Goal: Task Accomplishment & Management: Manage account settings

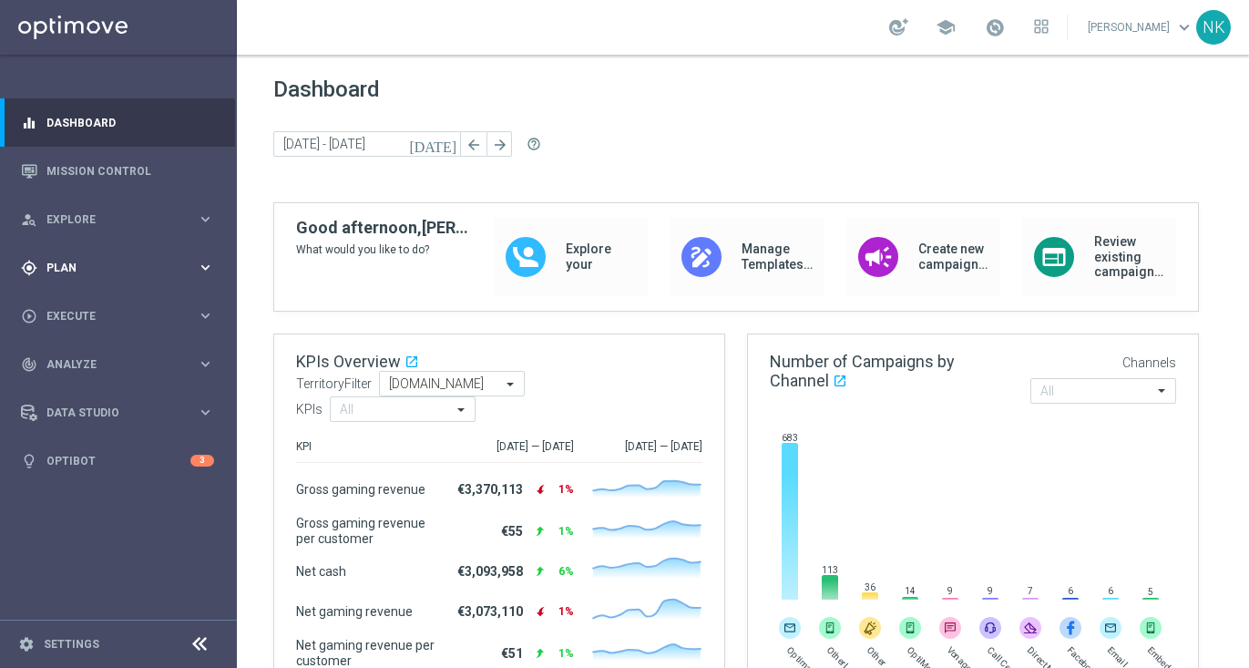
click at [107, 269] on span "Plan" at bounding box center [121, 267] width 150 height 11
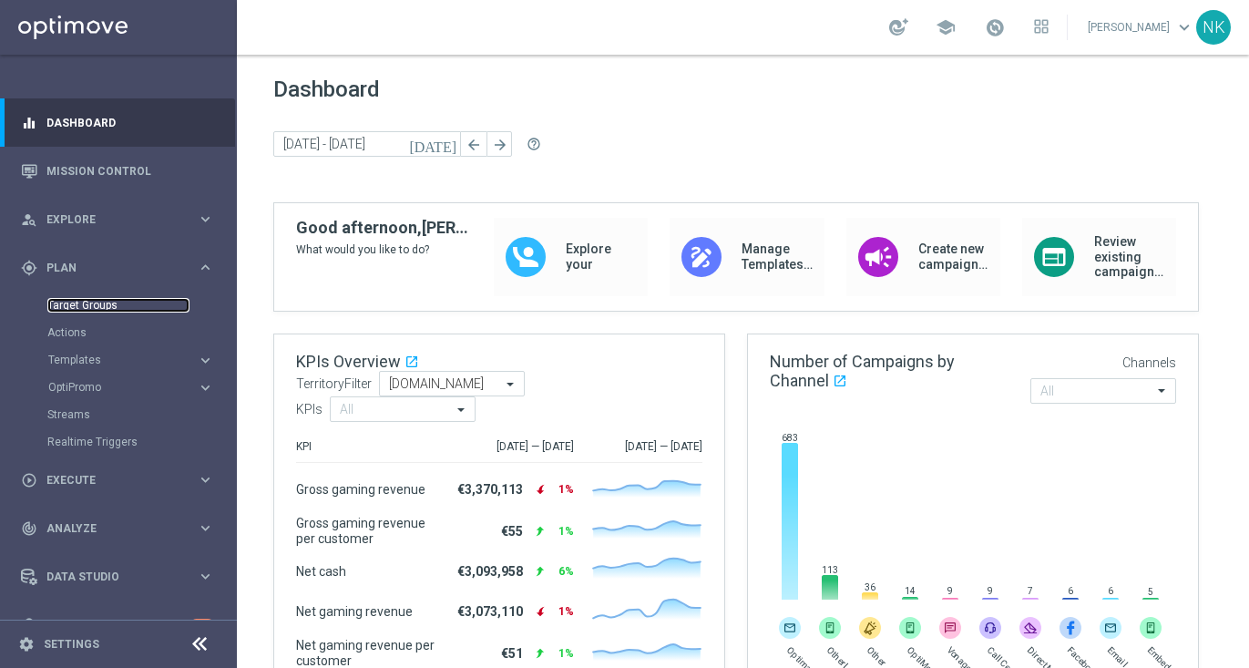
click at [89, 306] on link "Target Groups" at bounding box center [118, 305] width 142 height 15
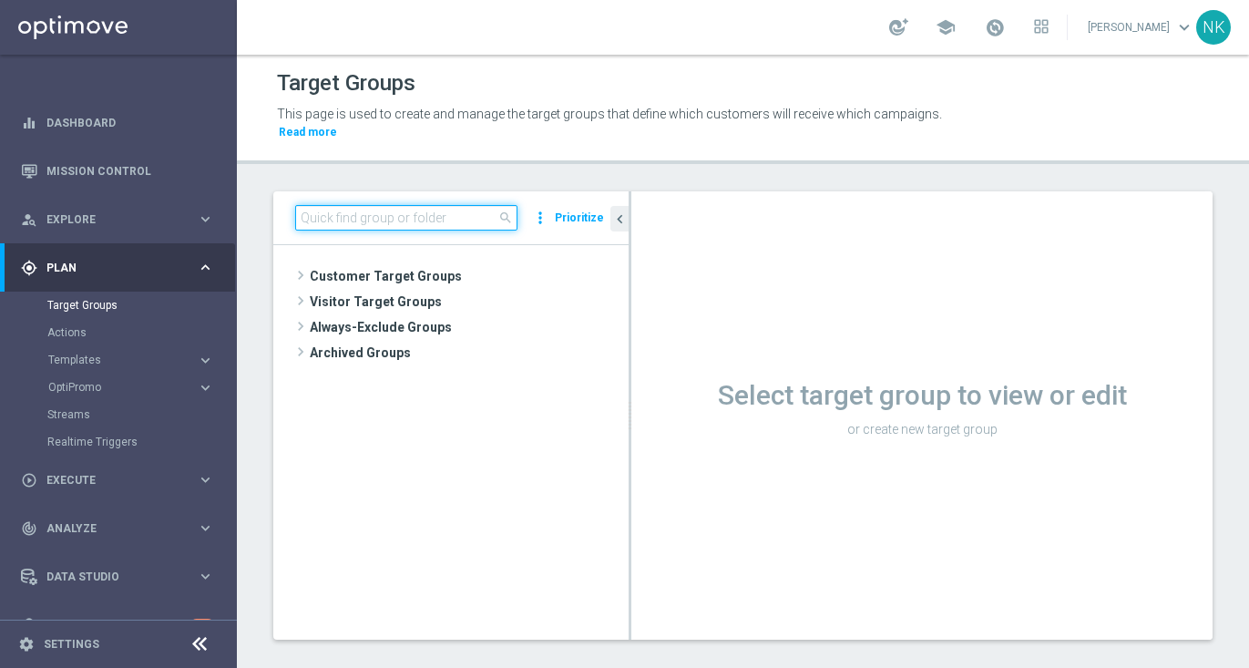
click at [332, 226] on input at bounding box center [406, 218] width 222 height 26
paste input "BR_CAS_VIP_HVC_PlayerIdentification_Big Loss_BigDeps"
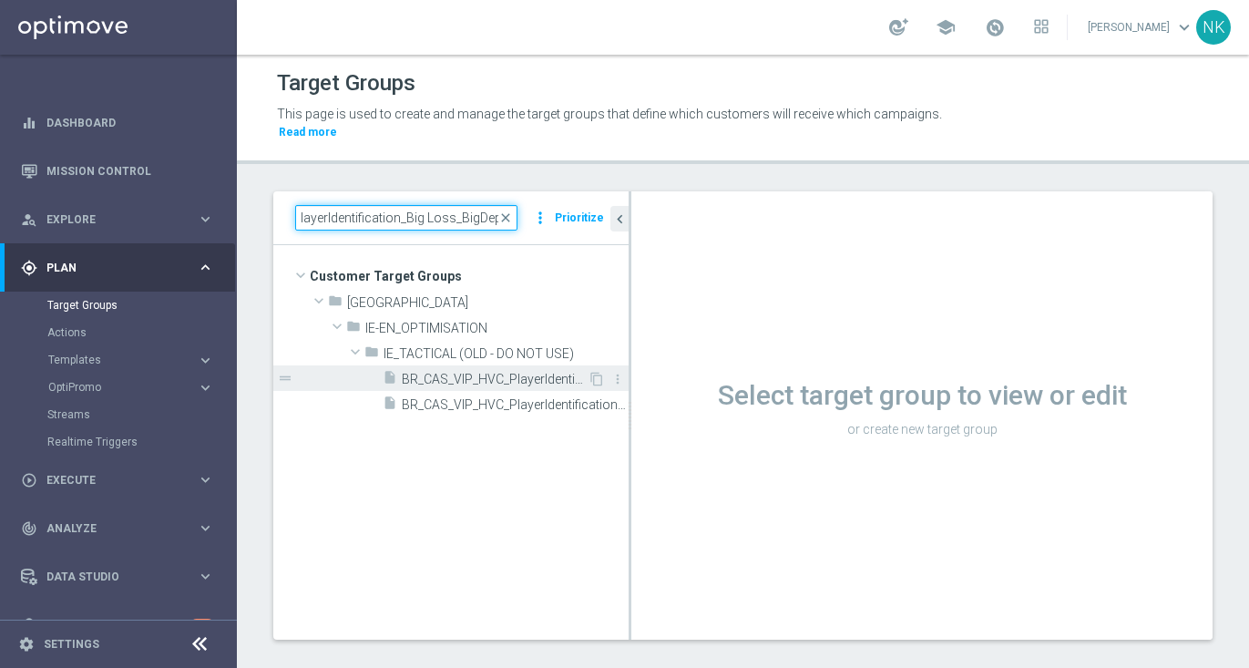
type input "BR_CAS_VIP_HVC_PlayerIdentification_Big Loss_BigDeps"
click at [525, 383] on span "BR_CAS_VIP_HVC_PlayerIdentification_Big Loss_BigDeps" at bounding box center [495, 379] width 186 height 15
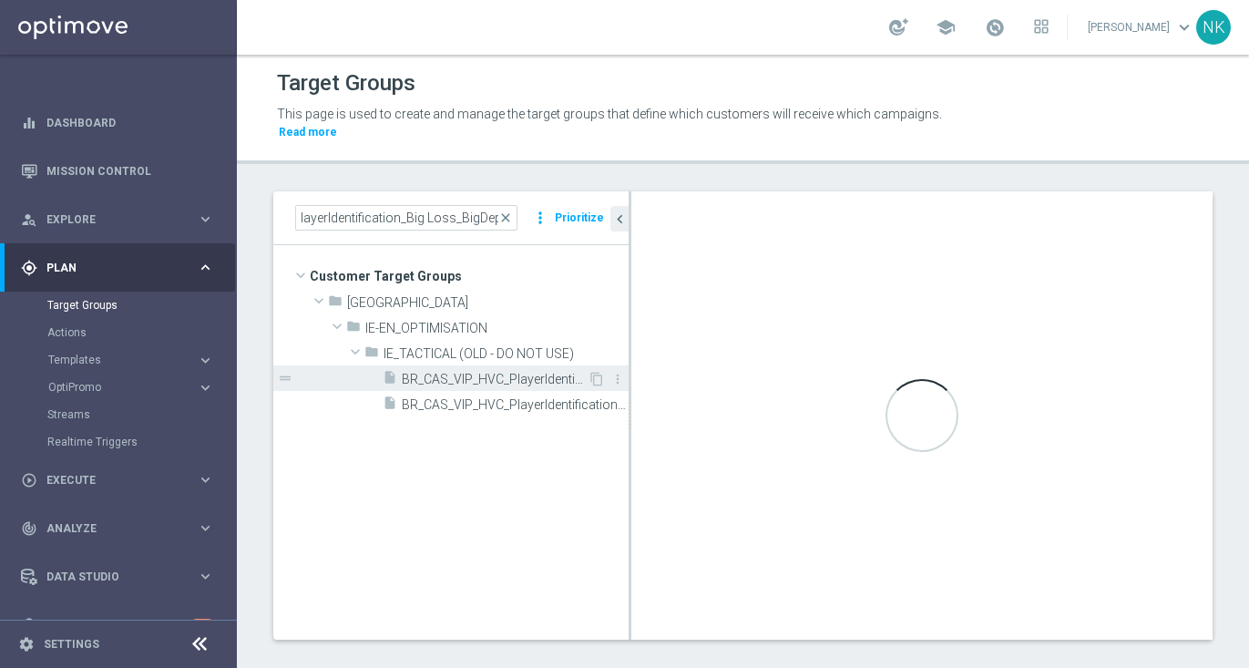
scroll to position [0, 0]
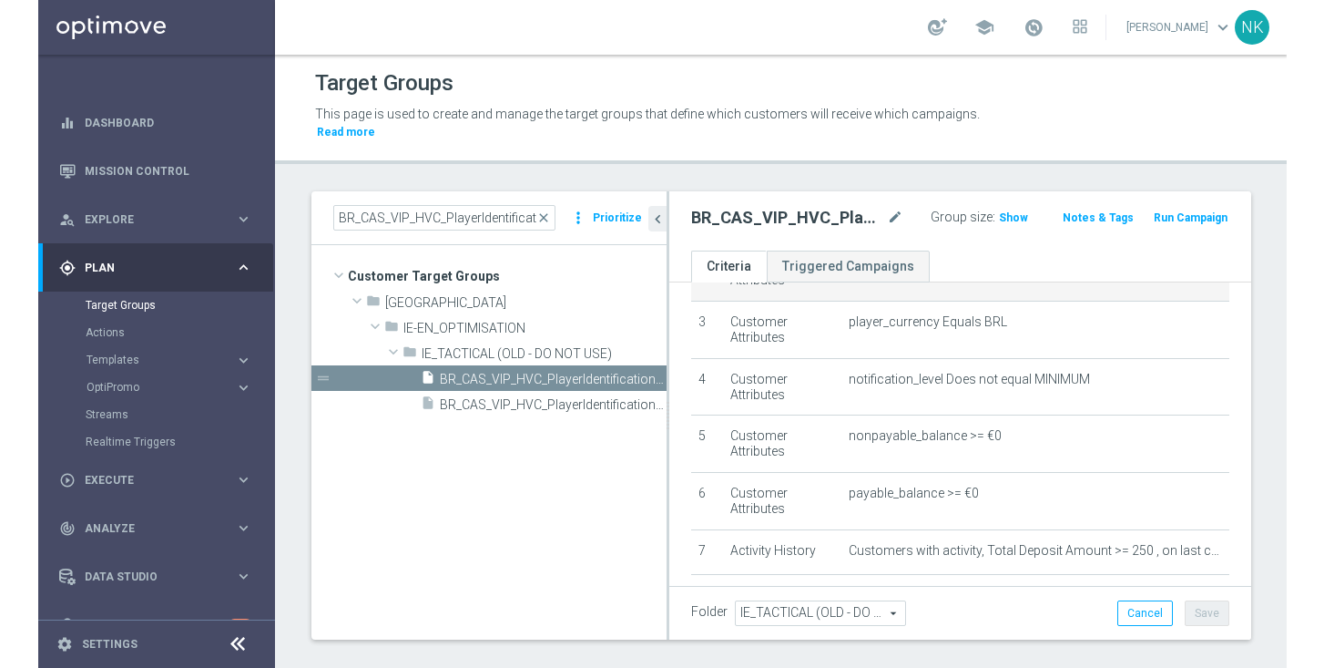
scroll to position [164, 0]
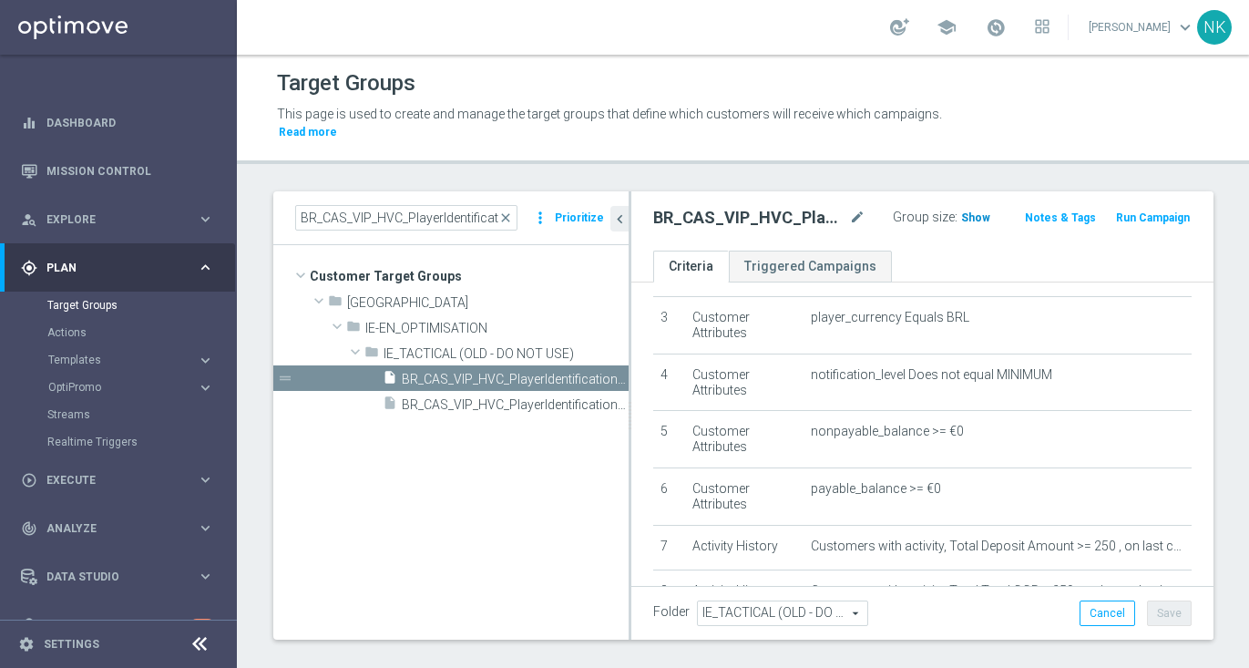
click at [961, 223] on span "Show" at bounding box center [975, 217] width 29 height 13
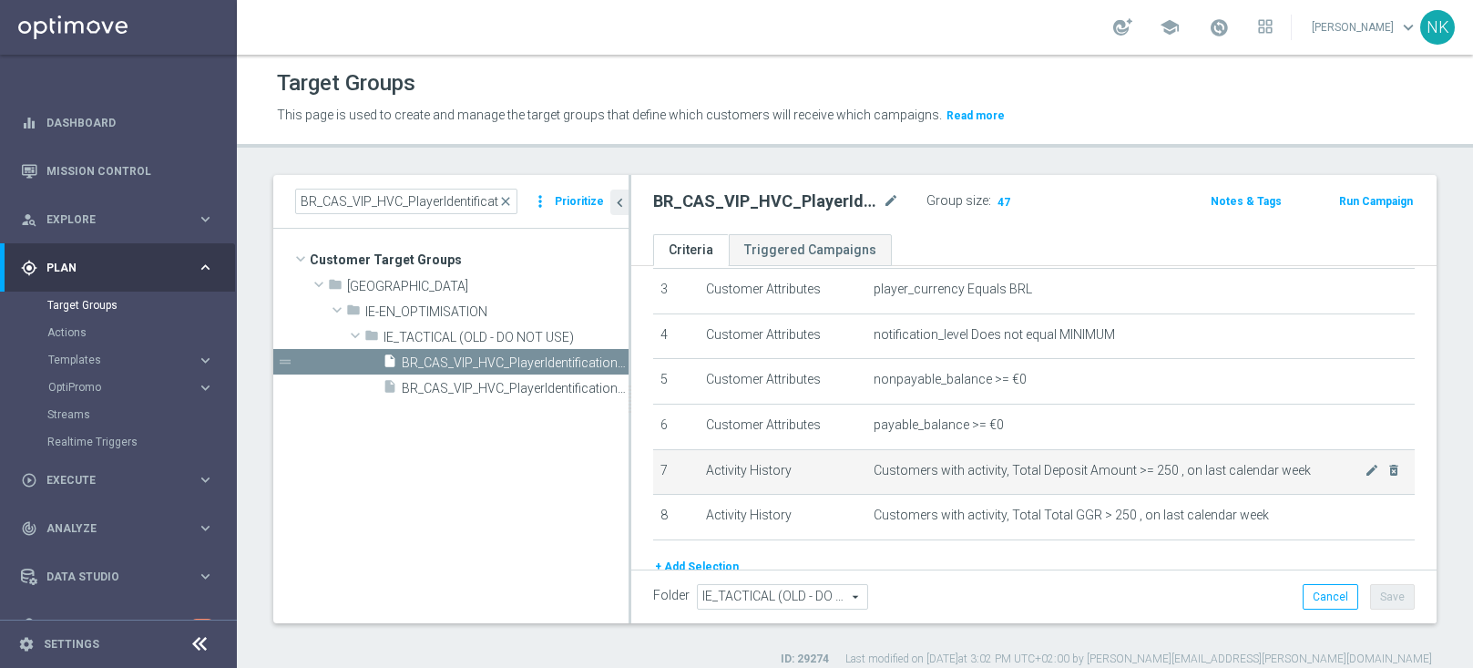
scroll to position [228, 0]
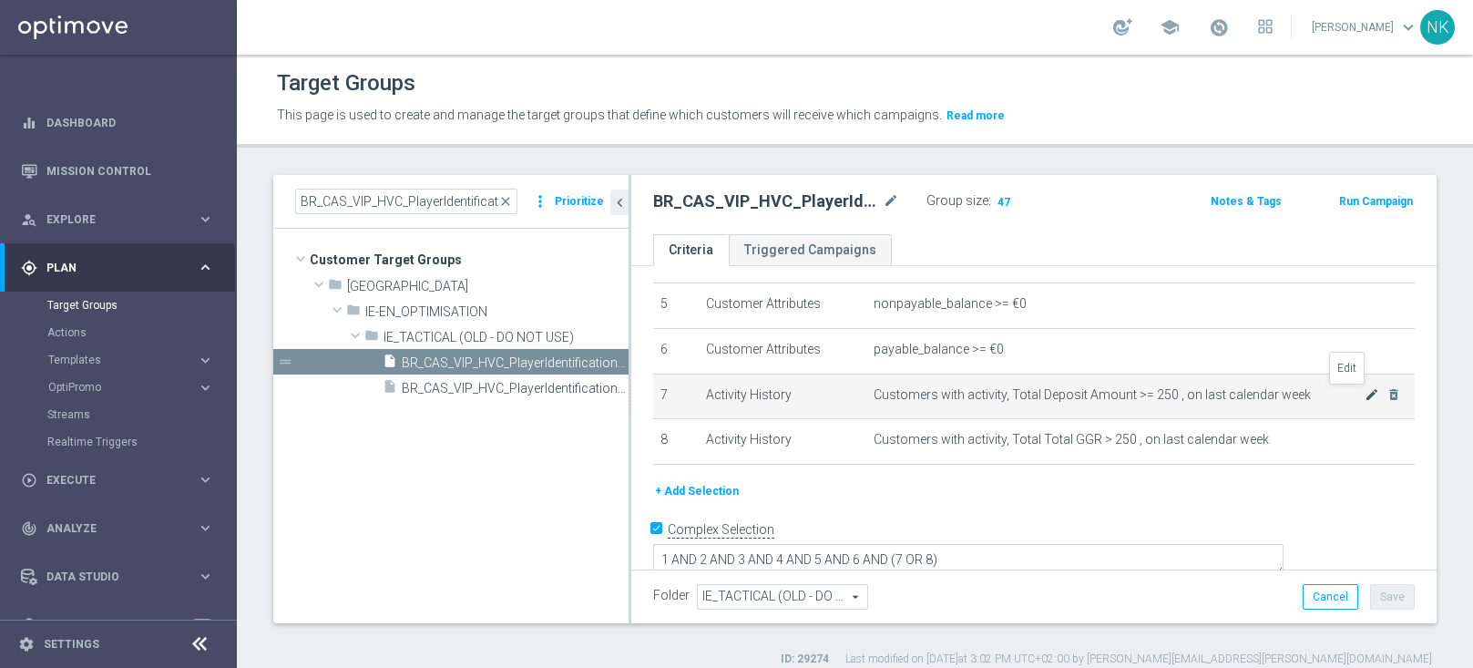
click at [1248, 393] on icon "mode_edit" at bounding box center [1371, 394] width 15 height 15
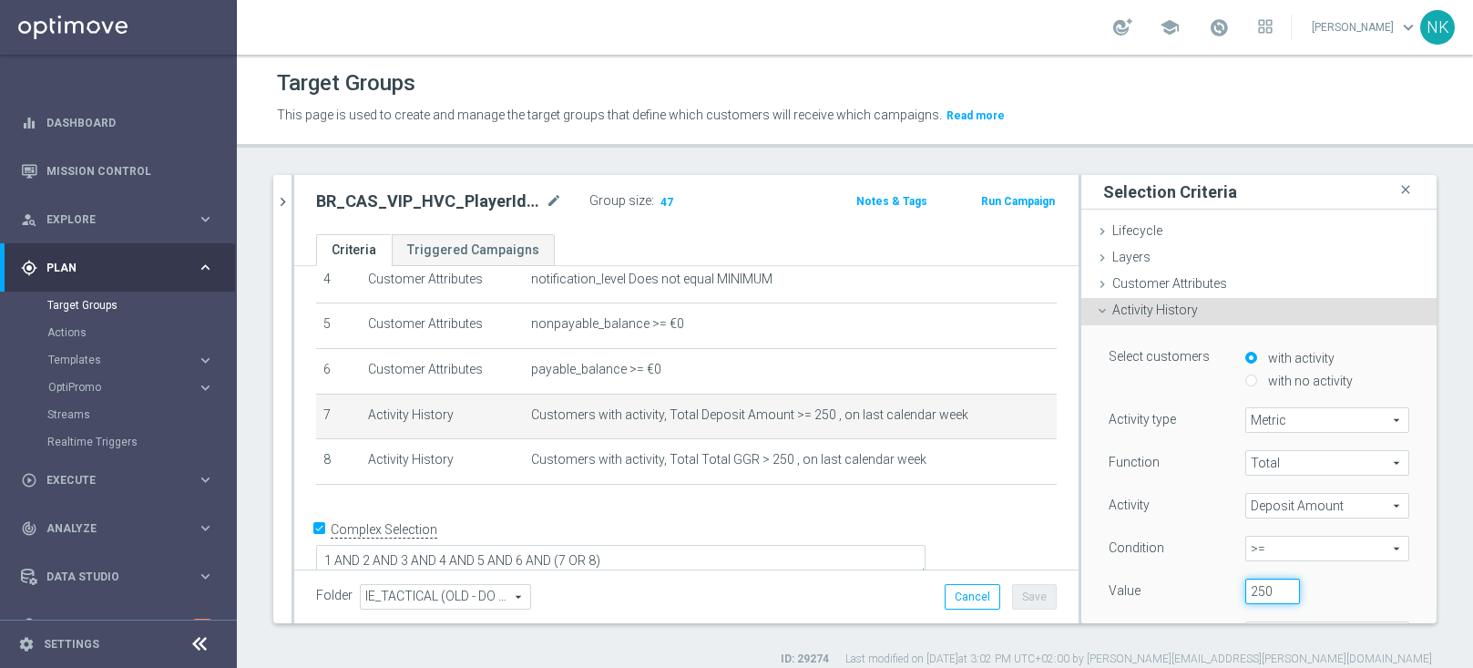
click at [1248, 592] on input "250" at bounding box center [1272, 591] width 55 height 26
type input "2"
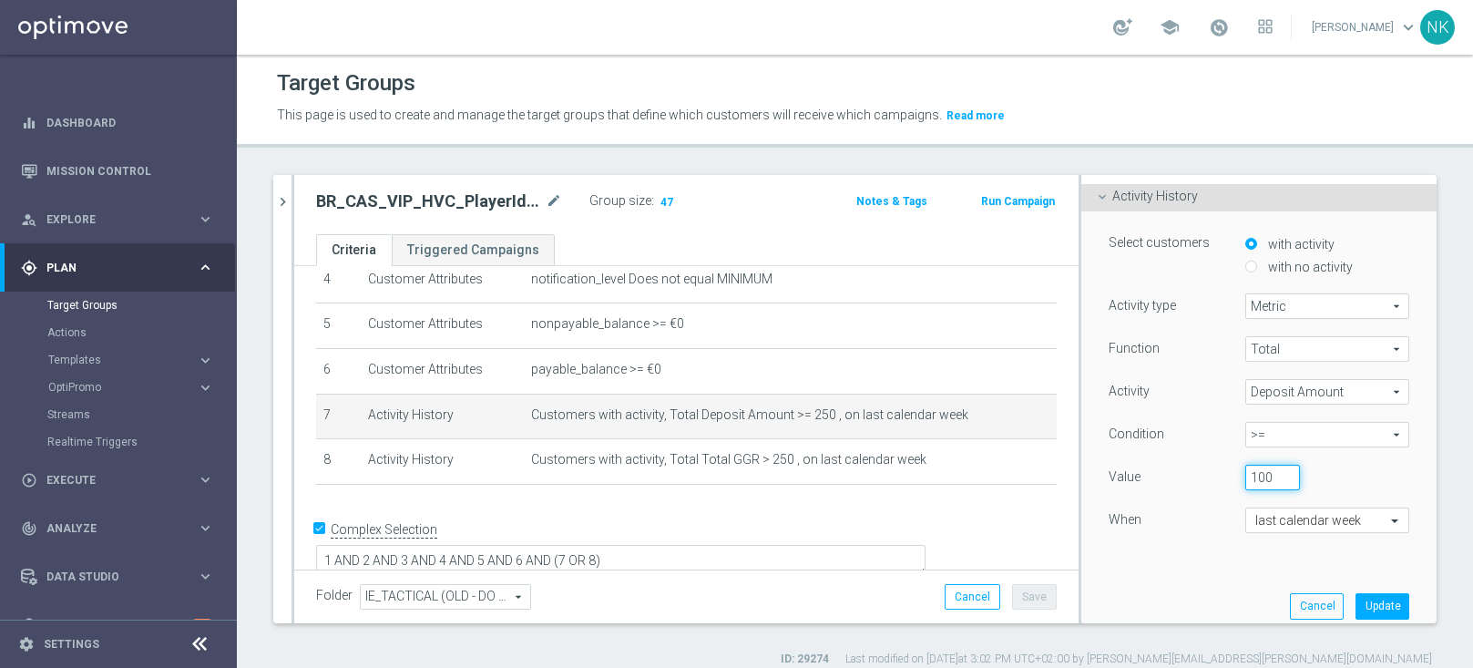
scroll to position [117, 0]
type input "100"
click at [1248, 597] on button "Update" at bounding box center [1382, 602] width 54 height 26
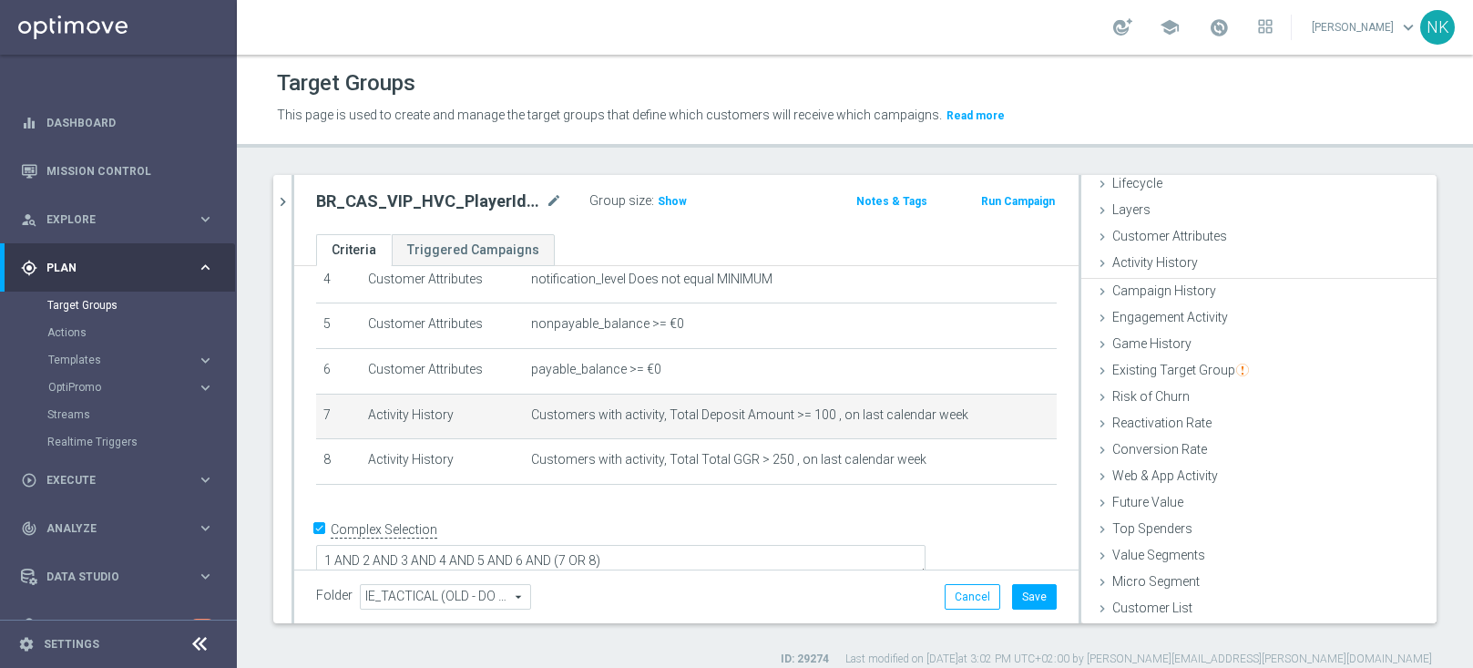
scroll to position [46, 0]
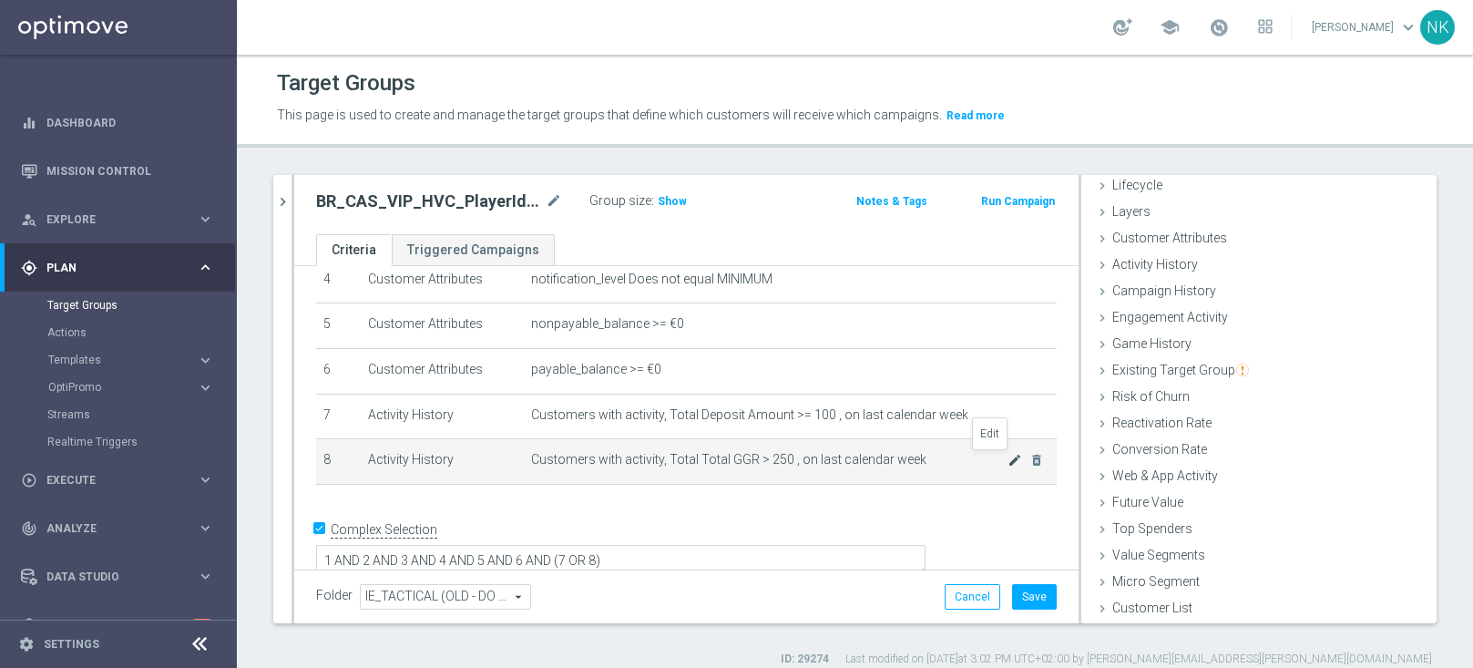
click at [1007, 457] on icon "mode_edit" at bounding box center [1014, 460] width 15 height 15
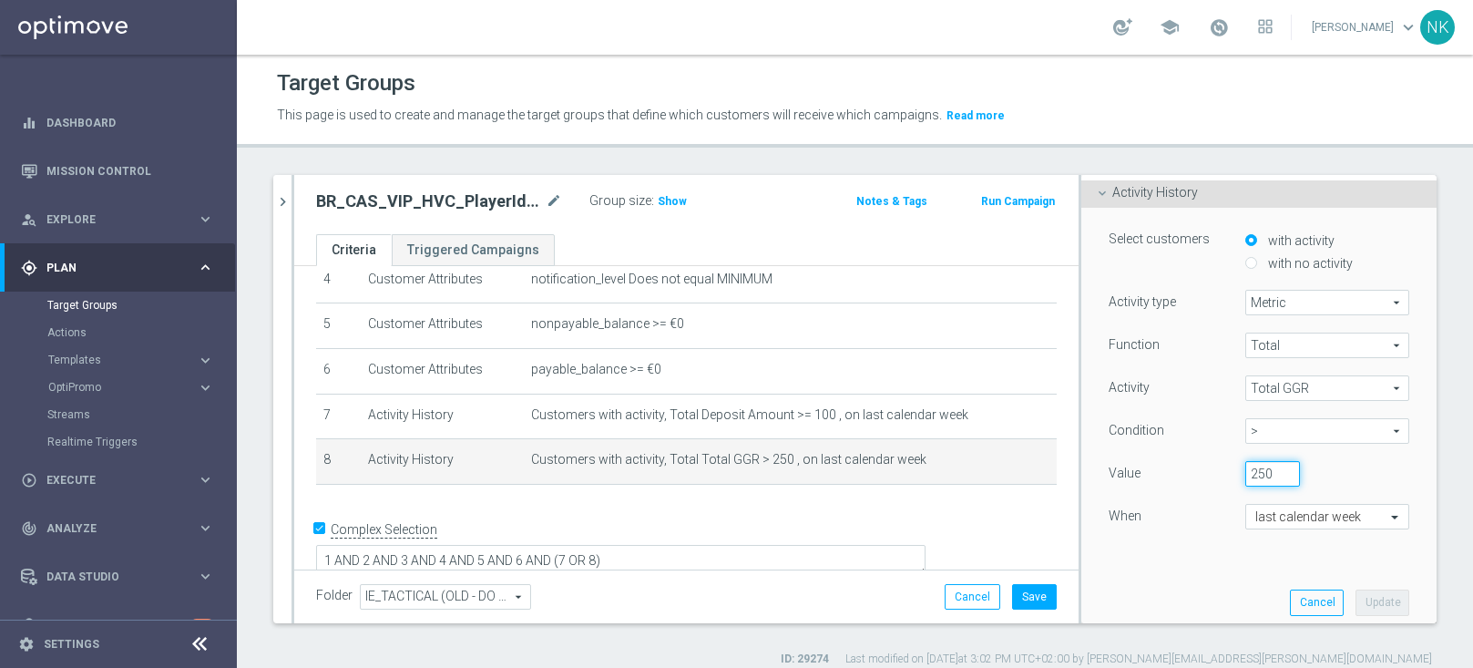
click at [1248, 473] on input "250" at bounding box center [1272, 474] width 55 height 26
type input "2"
type input "100"
click at [1248, 603] on button "Update" at bounding box center [1382, 602] width 54 height 26
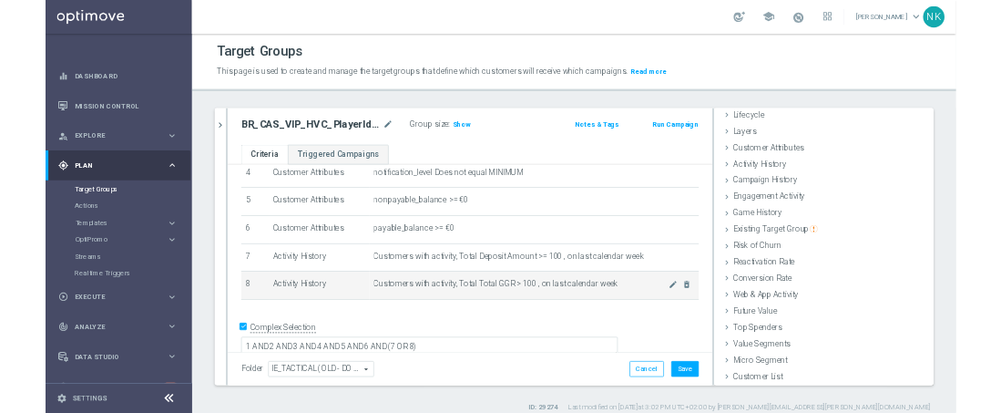
scroll to position [17, 0]
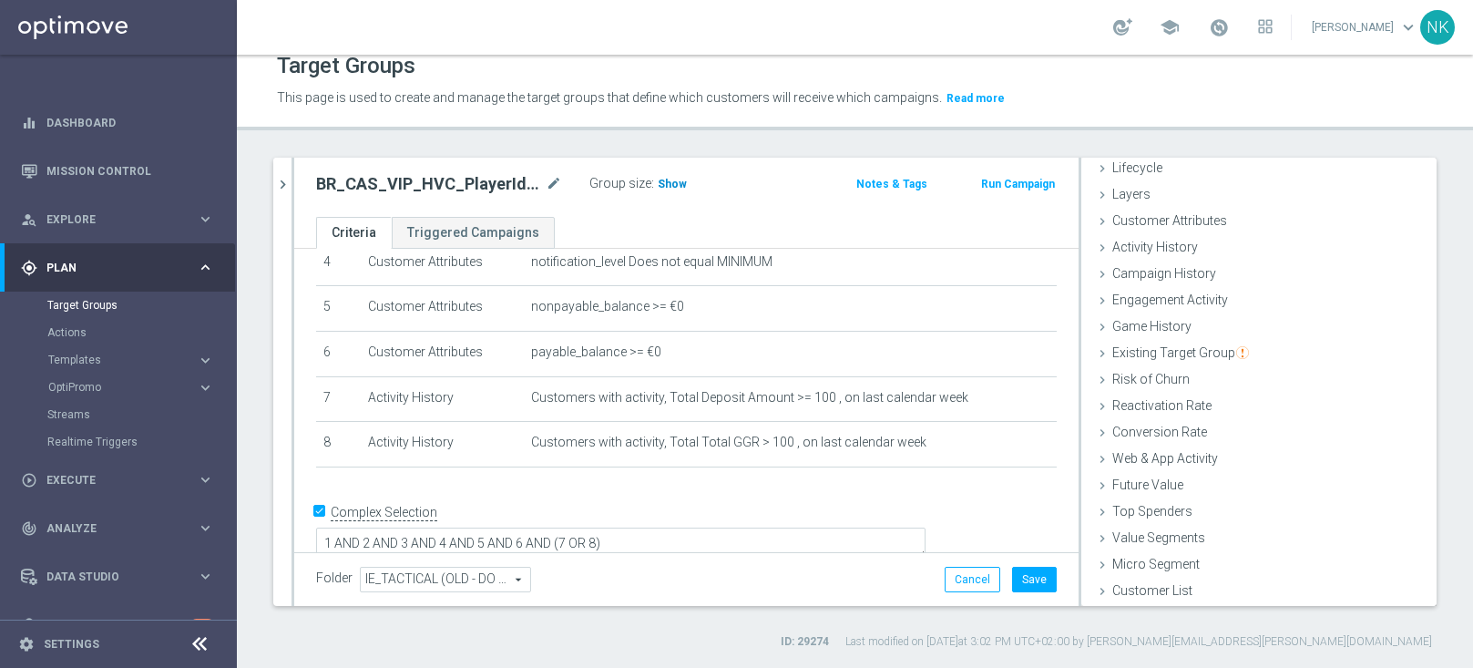
click at [665, 183] on span "Show" at bounding box center [672, 184] width 29 height 13
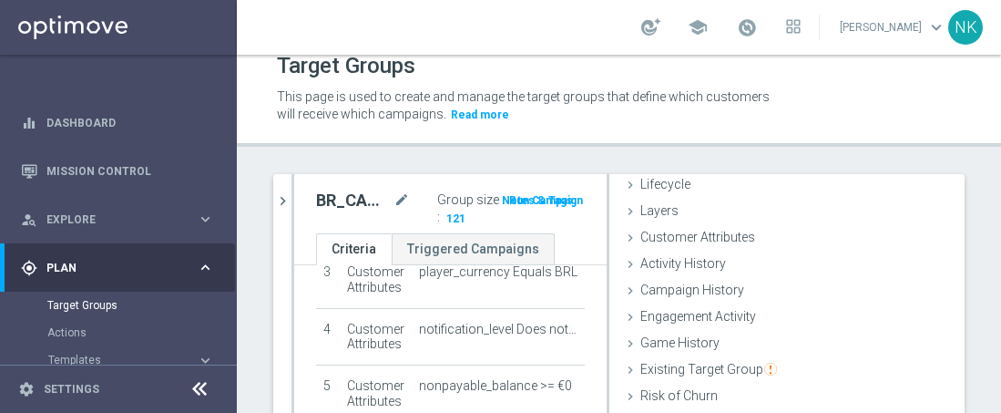
scroll to position [46, 0]
